Goal: Find specific page/section: Find specific page/section

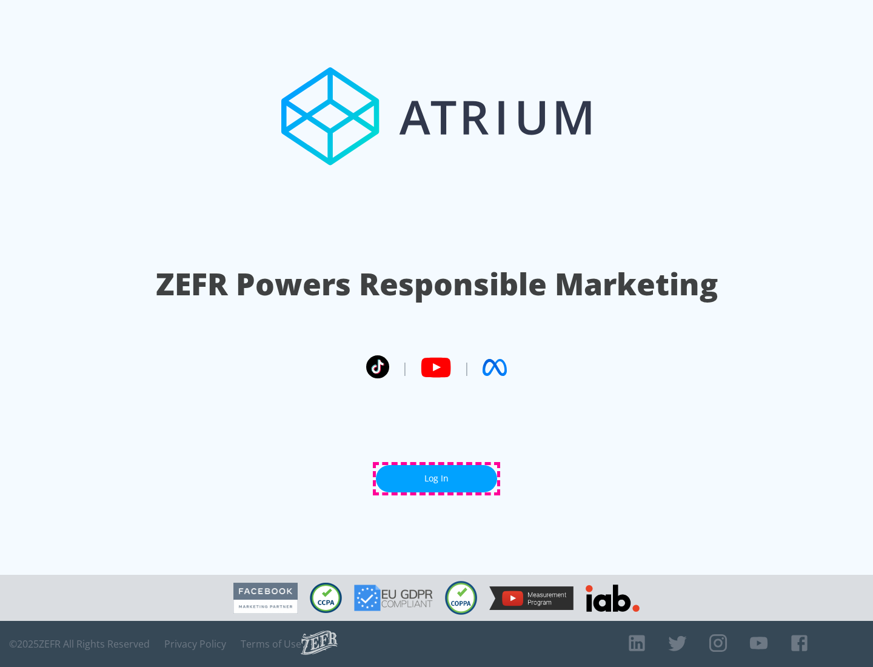
click at [437, 478] on link "Log In" at bounding box center [436, 478] width 121 height 27
